Goal: Find specific page/section: Find specific page/section

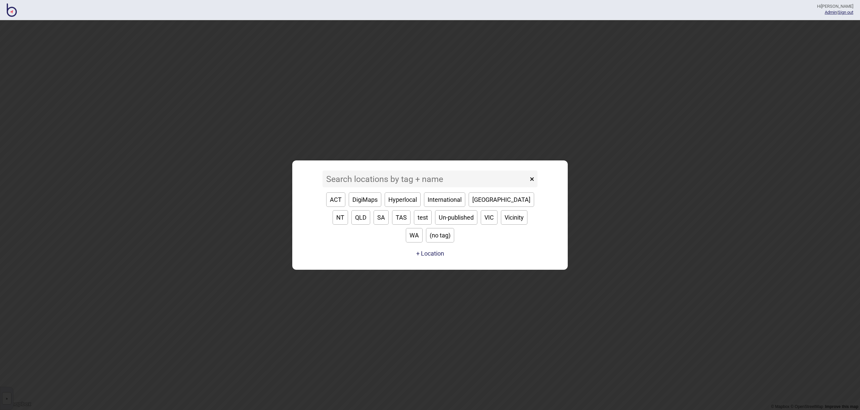
click at [340, 207] on button "ACT" at bounding box center [335, 199] width 19 height 14
type input "ACT"
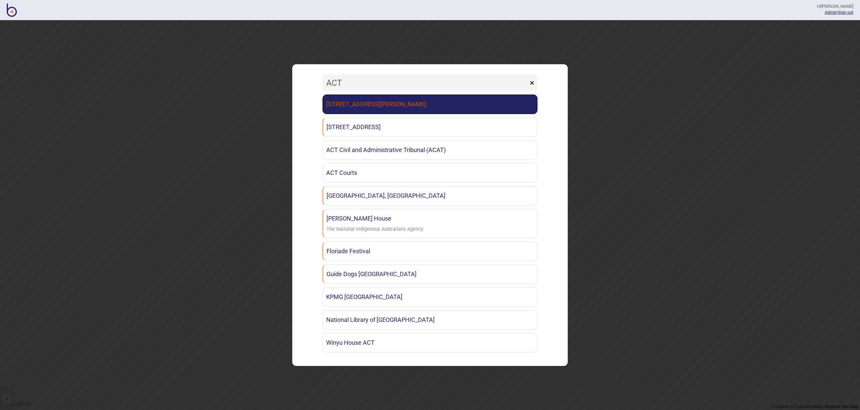
click at [400, 110] on link "[STREET_ADDRESS][PERSON_NAME]" at bounding box center [430, 103] width 215 height 19
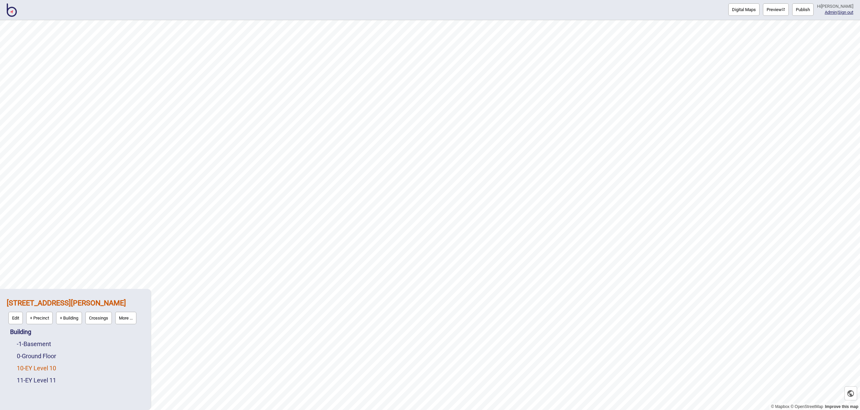
click at [36, 369] on link "10 - EY Level 10" at bounding box center [36, 367] width 39 height 7
click at [43, 382] on link "11 - EY Level 11" at bounding box center [36, 379] width 39 height 7
click at [47, 354] on link "10 - EY Level 10" at bounding box center [36, 351] width 39 height 7
click at [47, 379] on link "11 - EY Level 11" at bounding box center [36, 379] width 39 height 7
click at [45, 354] on link "10 - EY Level 10" at bounding box center [36, 351] width 39 height 7
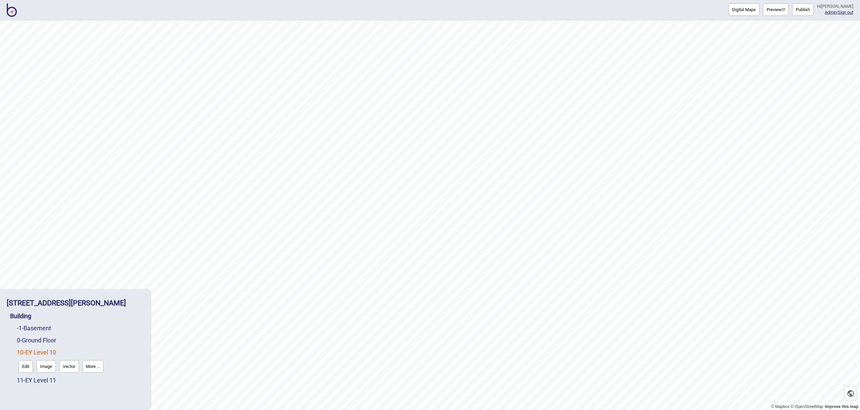
click at [19, 14] on div "Digital Maps Preview Publish Hi [PERSON_NAME] Admin | Sign out" at bounding box center [430, 10] width 860 height 20
click at [15, 13] on img at bounding box center [12, 9] width 10 height 13
